Goal: Complete application form

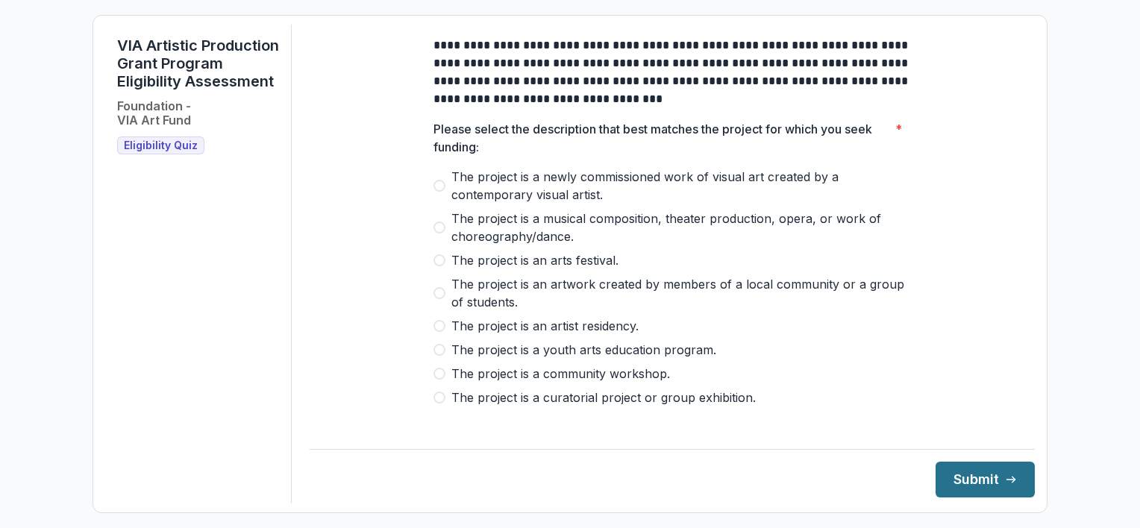
click at [940, 491] on button "Submit" at bounding box center [985, 480] width 99 height 36
click at [290, 399] on div "VIA Artistic Production Grant Program Eligibility Assessment Foundation - VIA A…" at bounding box center [198, 264] width 187 height 479
click at [440, 266] on span at bounding box center [440, 260] width 12 height 12
click at [949, 483] on button "Submit" at bounding box center [985, 480] width 99 height 36
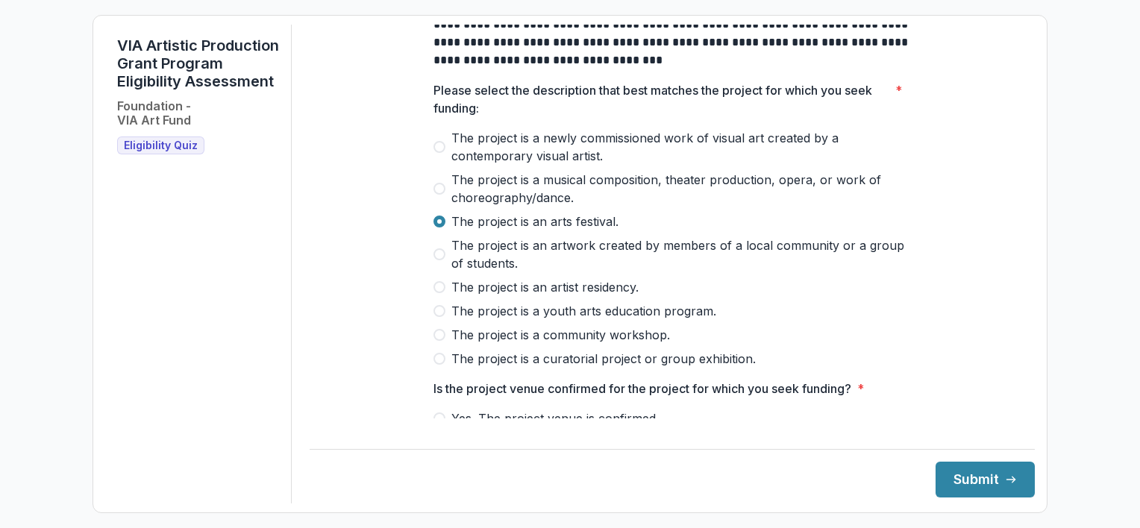
click at [277, 411] on div "VIA Artistic Production Grant Program Eligibility Assessment Foundation - VIA A…" at bounding box center [198, 264] width 187 height 479
click at [504, 379] on div "**********" at bounding box center [673, 508] width 478 height 1045
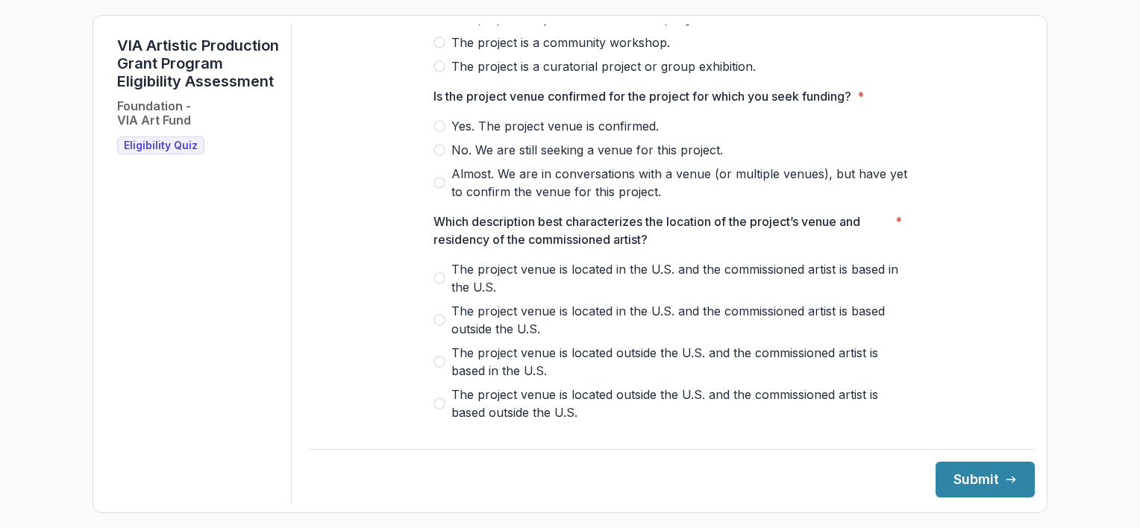
scroll to position [337, 0]
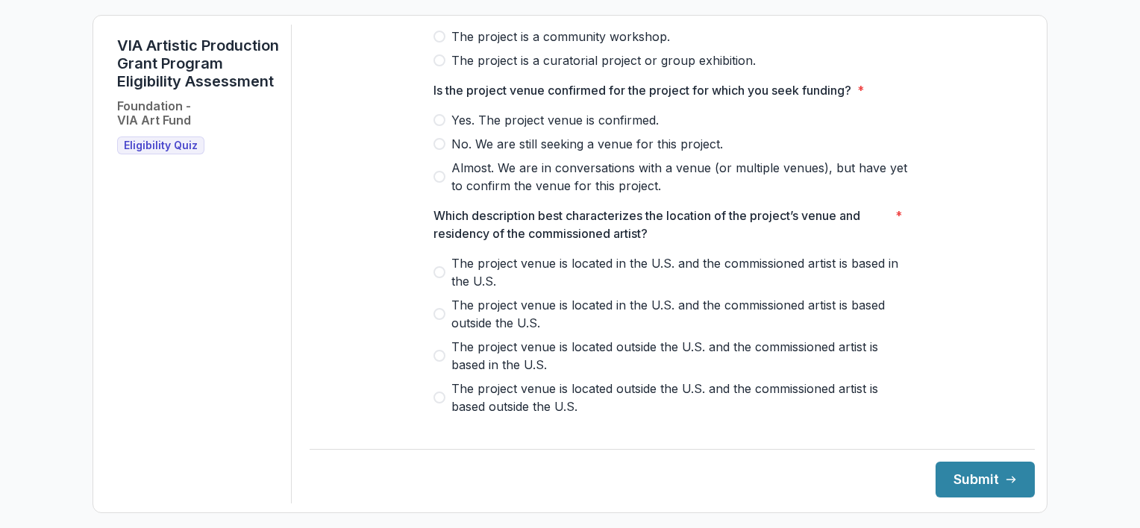
click at [444, 153] on label "No. We are still seeking a venue for this project." at bounding box center [673, 144] width 478 height 18
drag, startPoint x: 433, startPoint y: 160, endPoint x: 420, endPoint y: 127, distance: 35.2
click at [422, 127] on div "**********" at bounding box center [672, 209] width 501 height 1045
drag, startPoint x: 420, startPoint y: 127, endPoint x: 436, endPoint y: 131, distance: 16.3
click at [436, 126] on span at bounding box center [440, 120] width 12 height 12
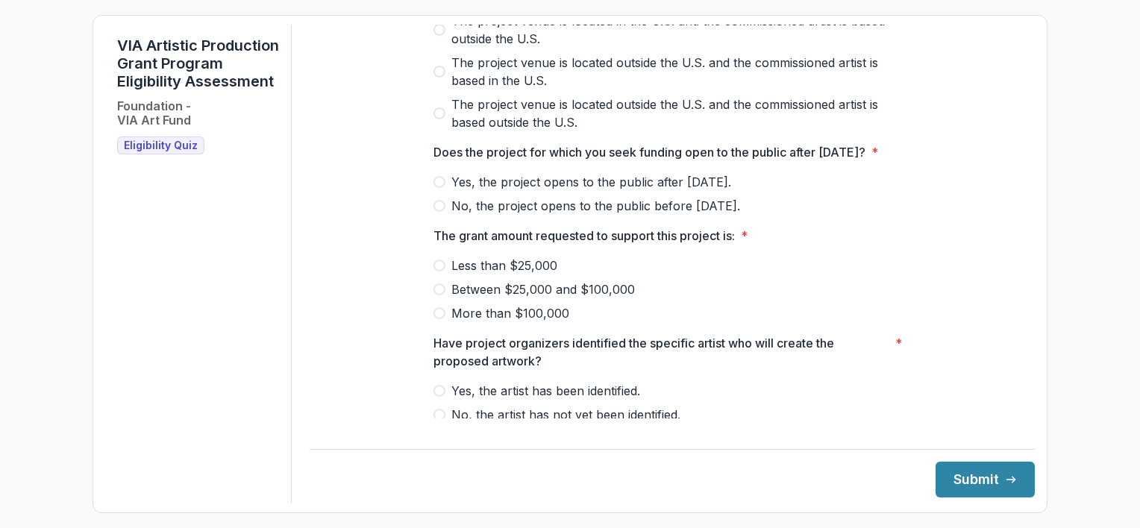
scroll to position [669, 0]
